Goal: Information Seeking & Learning: Understand process/instructions

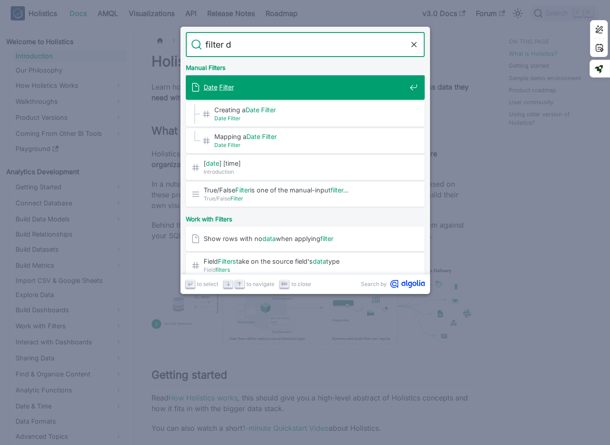
type input "filter data"
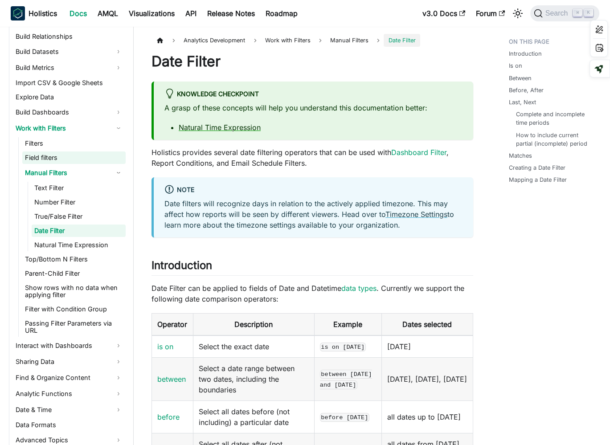
scroll to position [198, 0]
click at [72, 338] on link "Interact with Dashboards" at bounding box center [69, 345] width 113 height 14
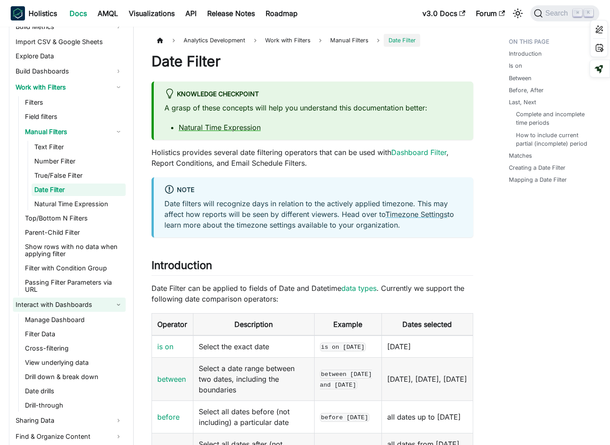
scroll to position [258, 0]
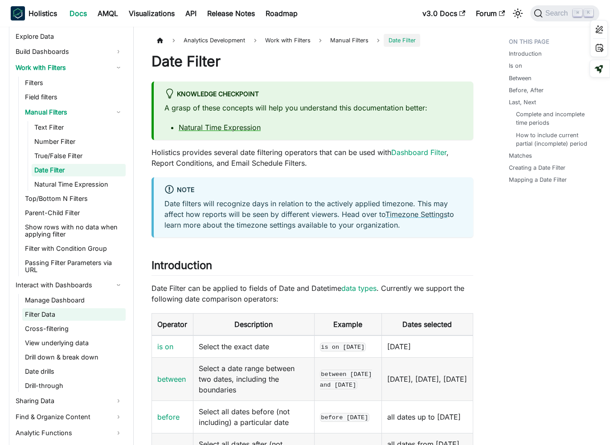
click at [83, 309] on link "Filter Data" at bounding box center [73, 314] width 103 height 12
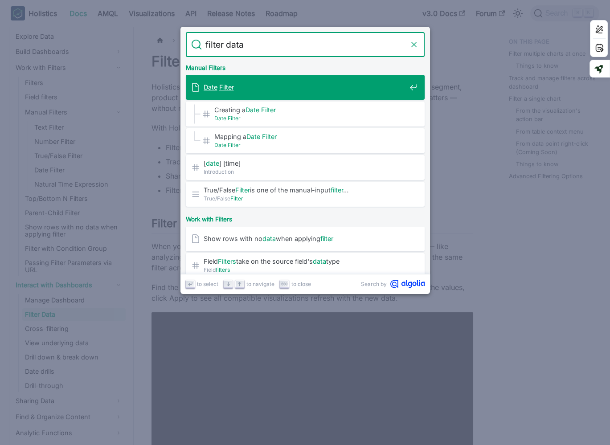
type input "filter data"
click at [412, 45] on icon "Clear the query" at bounding box center [413, 44] width 9 height 9
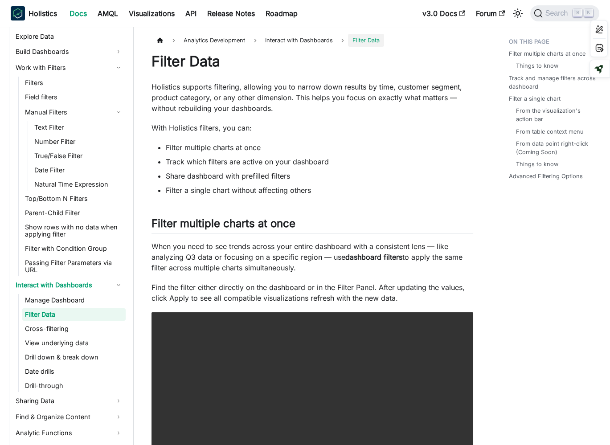
click at [73, 309] on link "Filter Data" at bounding box center [73, 314] width 103 height 12
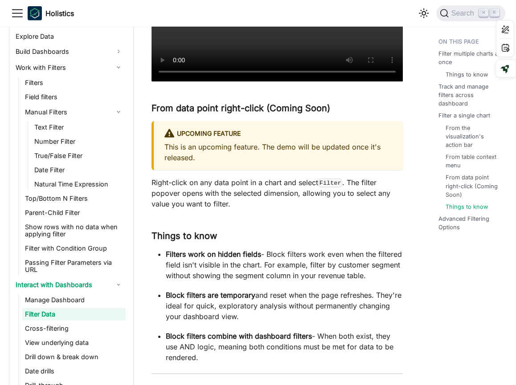
scroll to position [2072, 0]
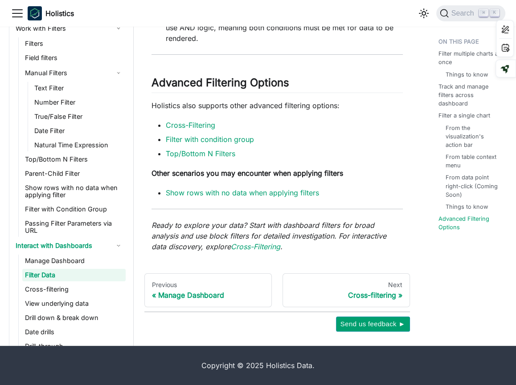
click at [378, 189] on li "Show rows with no data when applying filters" at bounding box center [284, 192] width 237 height 11
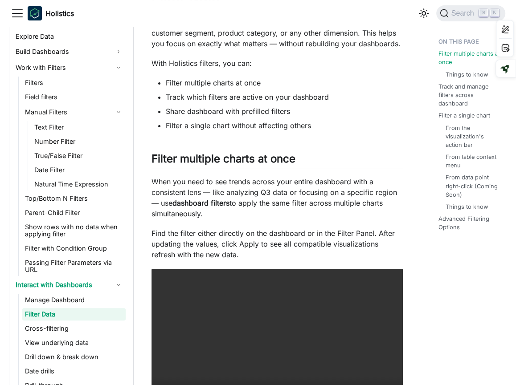
scroll to position [0, 0]
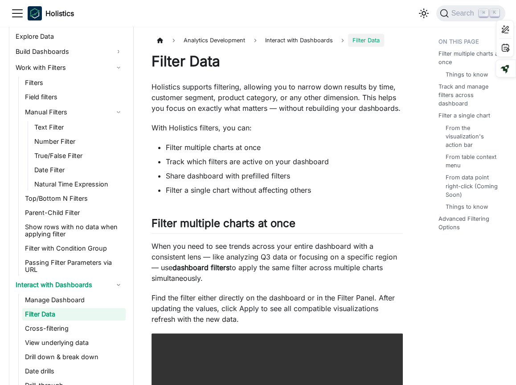
click at [378, 189] on li "Filter a single chart without affecting others" at bounding box center [284, 190] width 237 height 11
click at [66, 294] on link "Manage Dashboard" at bounding box center [73, 300] width 103 height 12
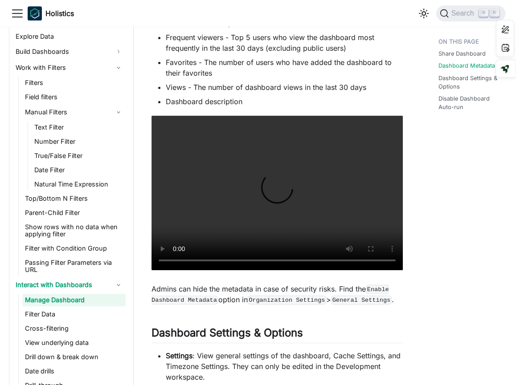
scroll to position [335, 0]
